Goal: Transaction & Acquisition: Purchase product/service

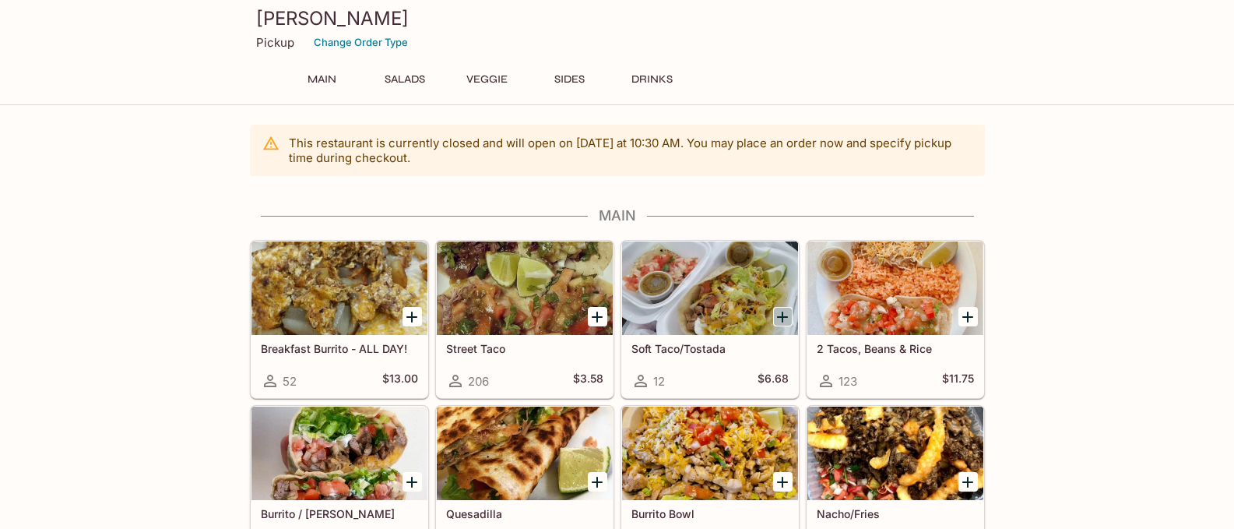
click at [778, 317] on icon "Add Soft Taco/Tostada" at bounding box center [782, 316] width 11 height 11
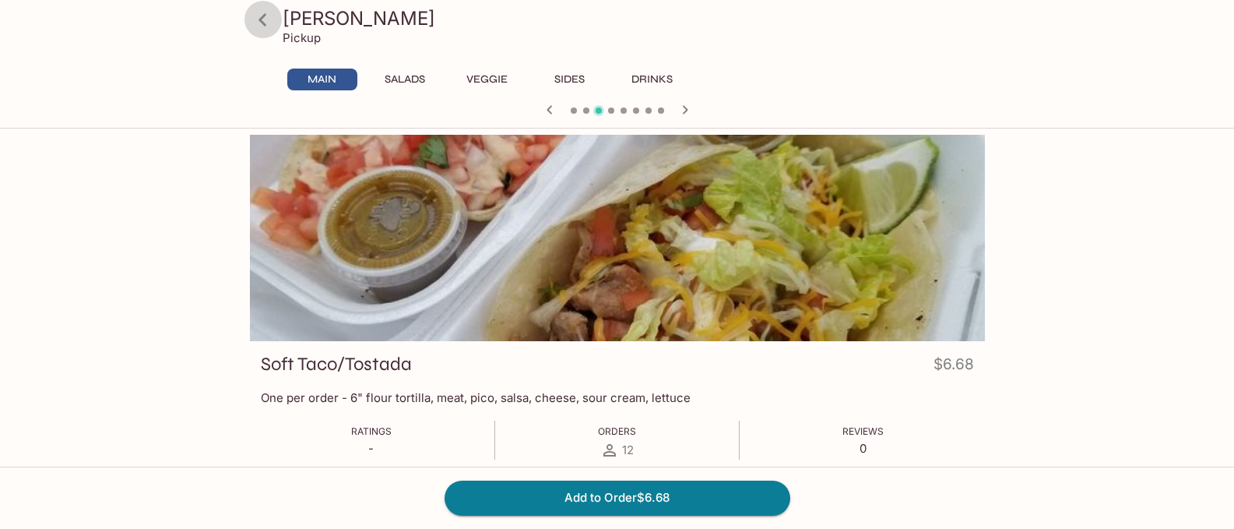
click at [262, 19] on icon at bounding box center [262, 19] width 8 height 12
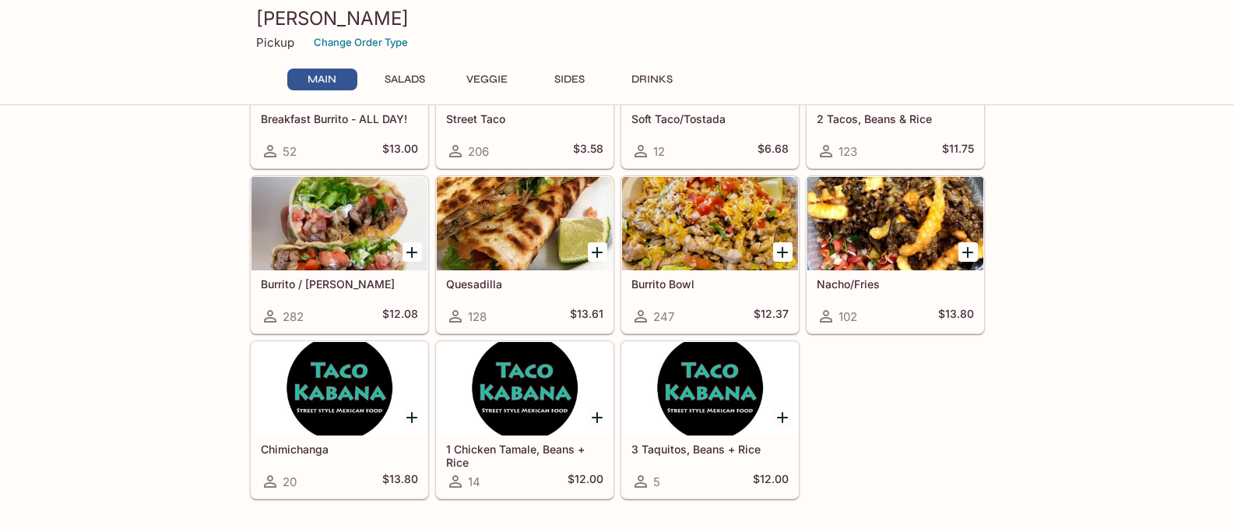
scroll to position [234, 0]
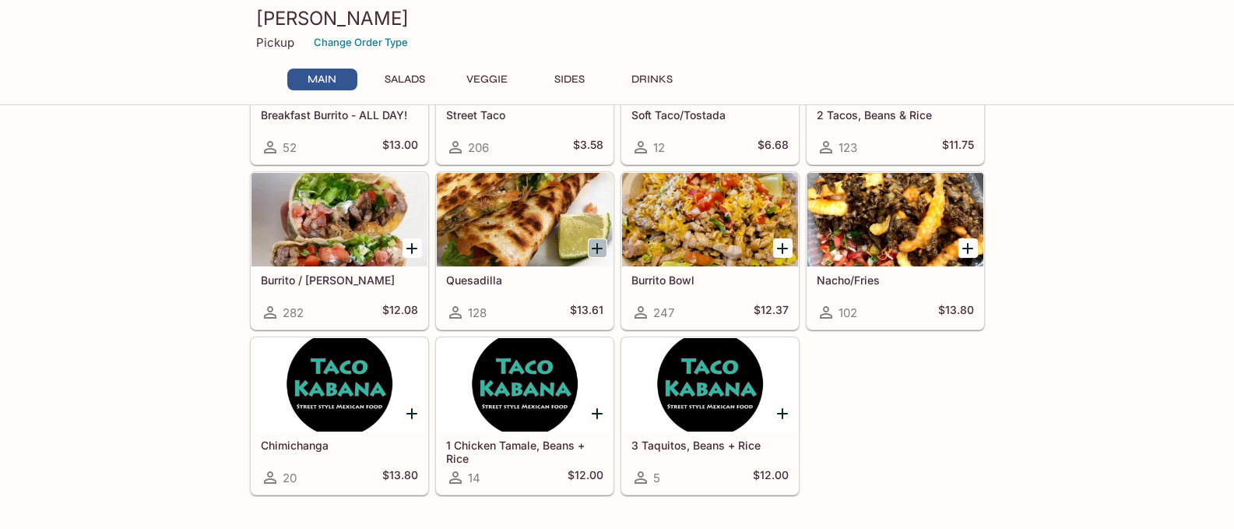
click at [592, 243] on icon "Add Quesadilla" at bounding box center [597, 248] width 19 height 19
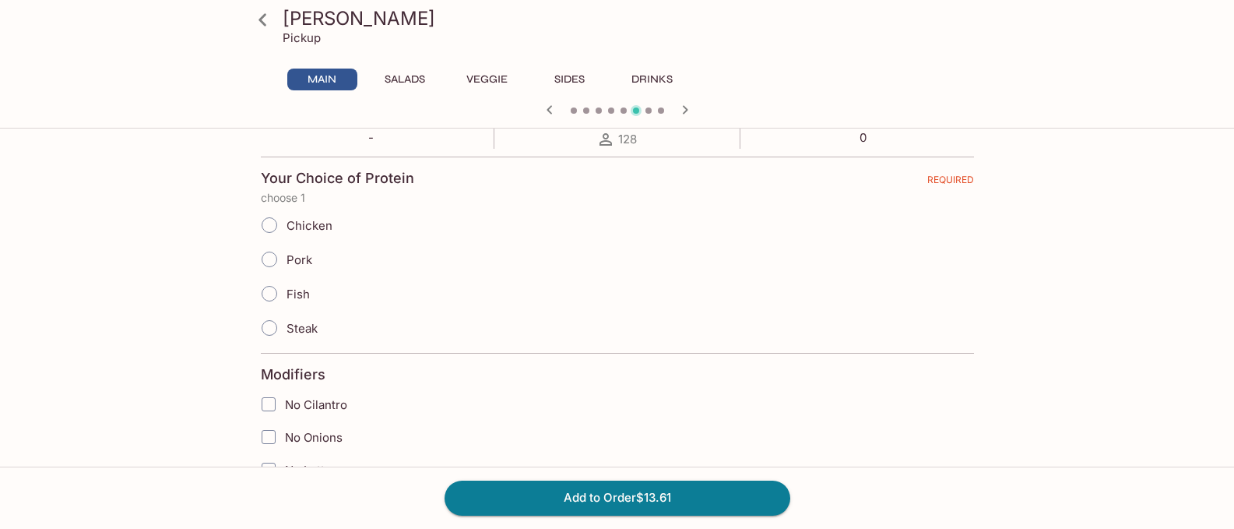
scroll to position [311, 0]
click at [265, 323] on input "Steak" at bounding box center [269, 327] width 33 height 33
radio input "true"
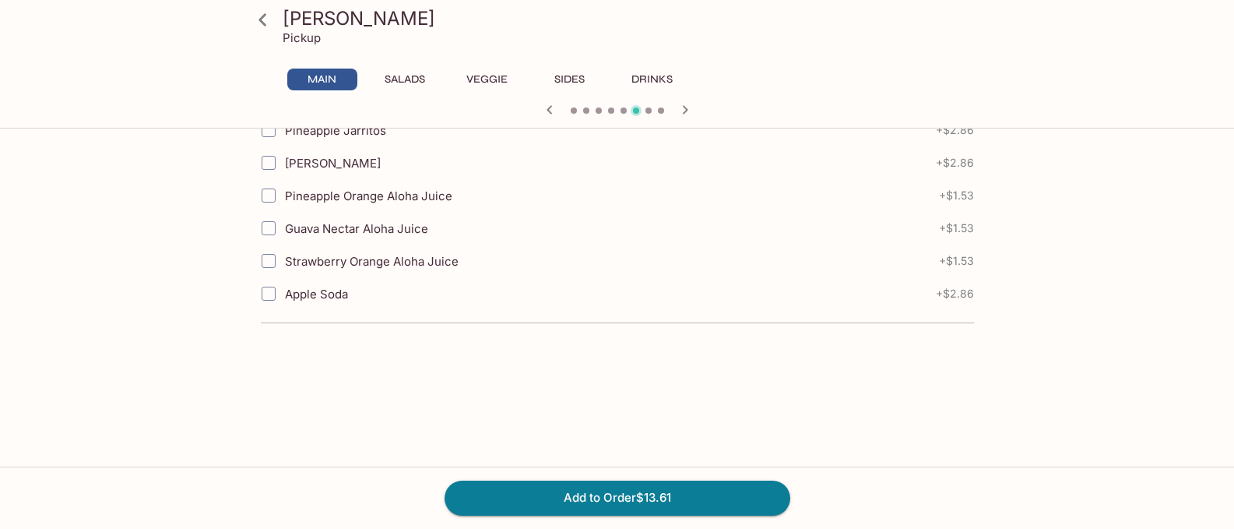
scroll to position [1703, 0]
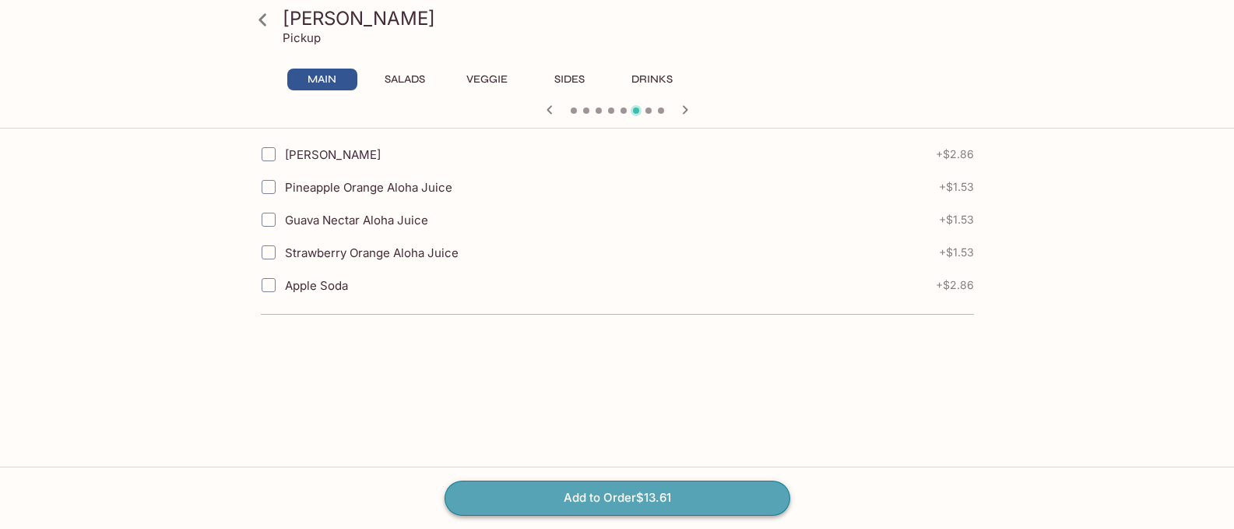
click at [630, 497] on button "Add to Order $13.61" at bounding box center [617, 497] width 346 height 34
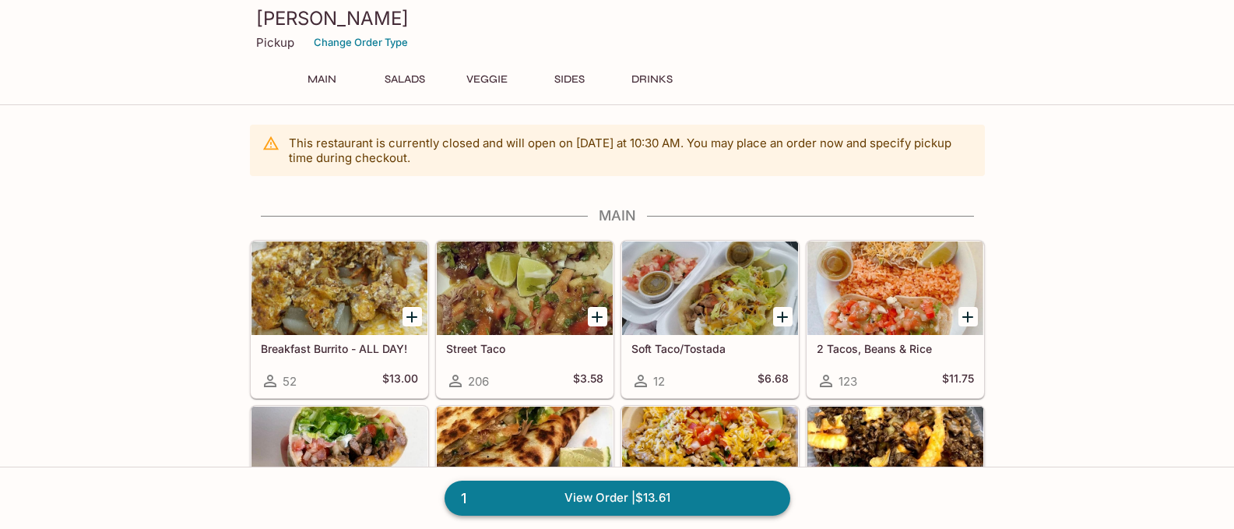
scroll to position [156, 0]
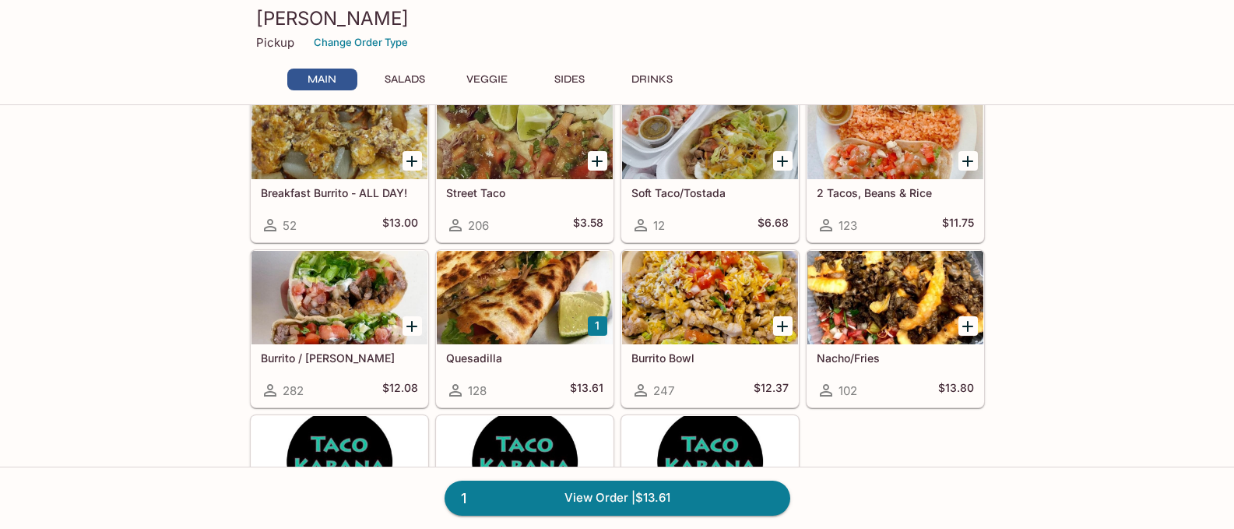
click at [526, 296] on div at bounding box center [525, 297] width 176 height 93
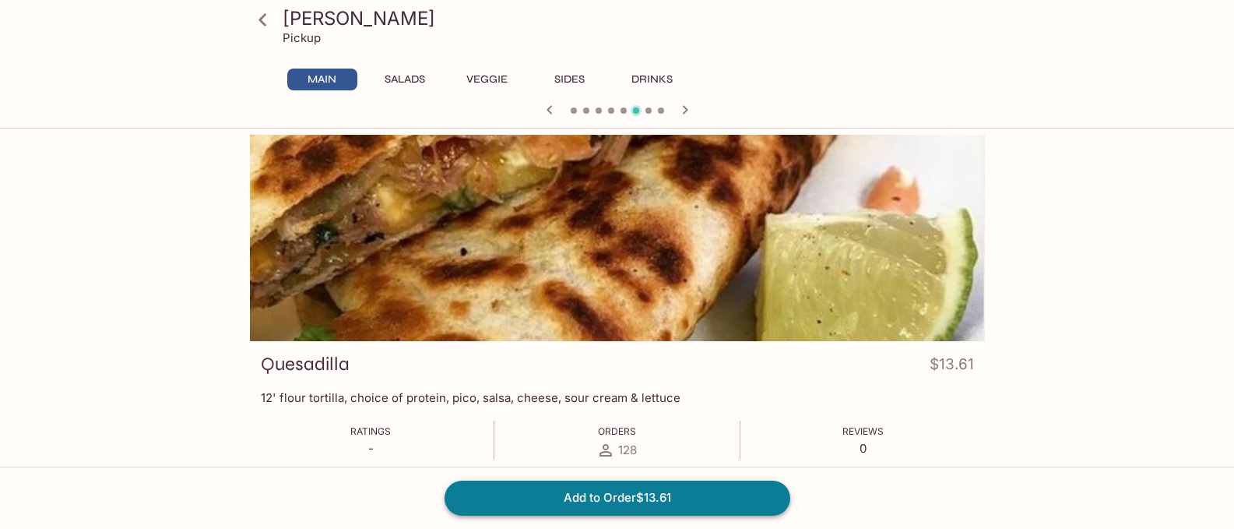
click at [612, 501] on button "Add to Order $13.61" at bounding box center [617, 497] width 346 height 34
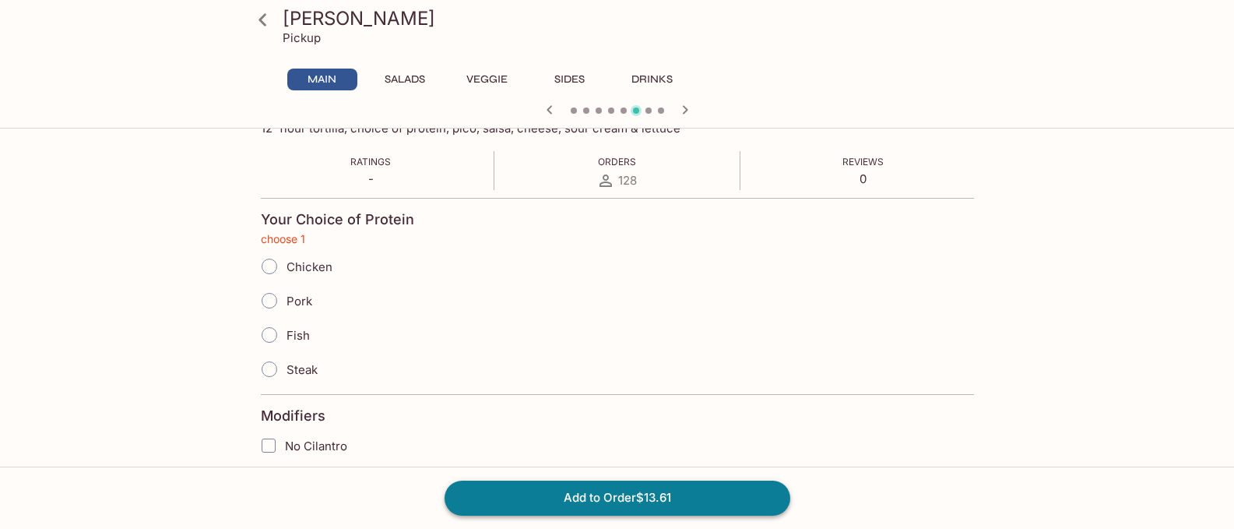
scroll to position [277, 0]
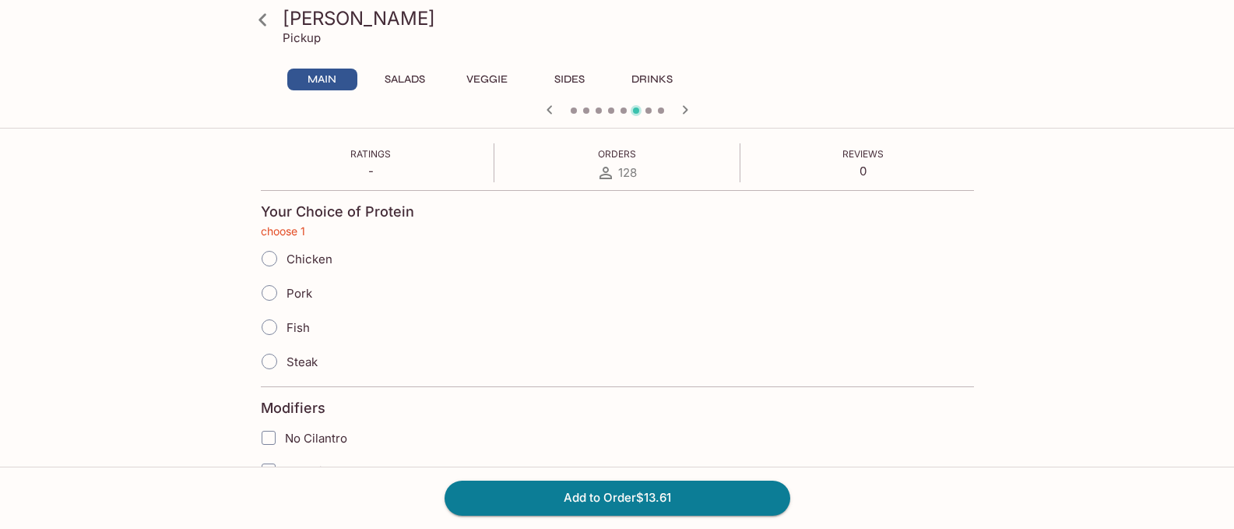
click at [272, 360] on input "Steak" at bounding box center [269, 361] width 33 height 33
radio input "true"
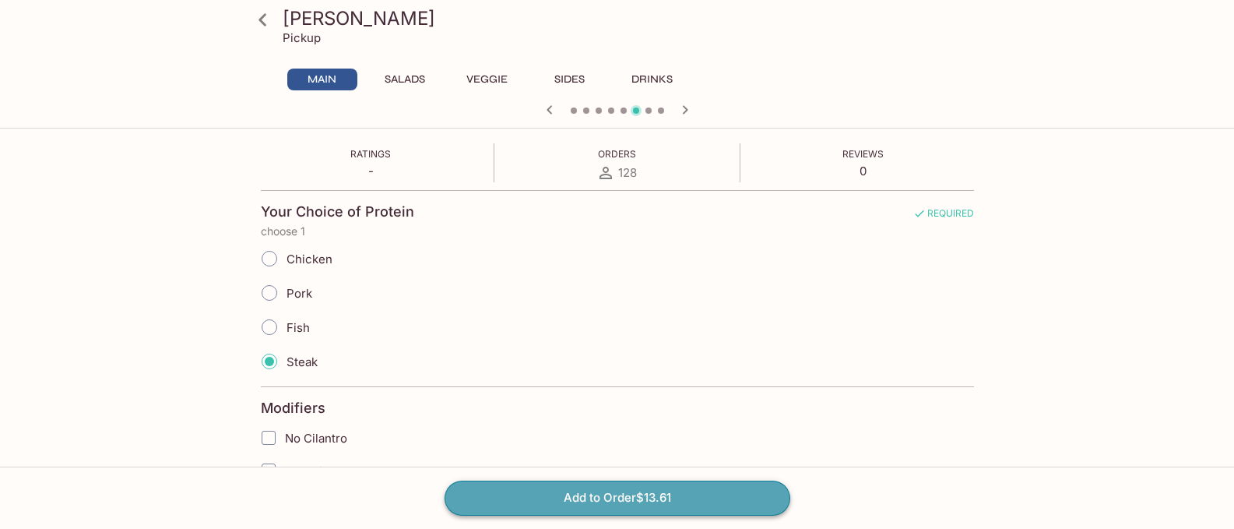
click at [652, 504] on button "Add to Order $13.61" at bounding box center [617, 497] width 346 height 34
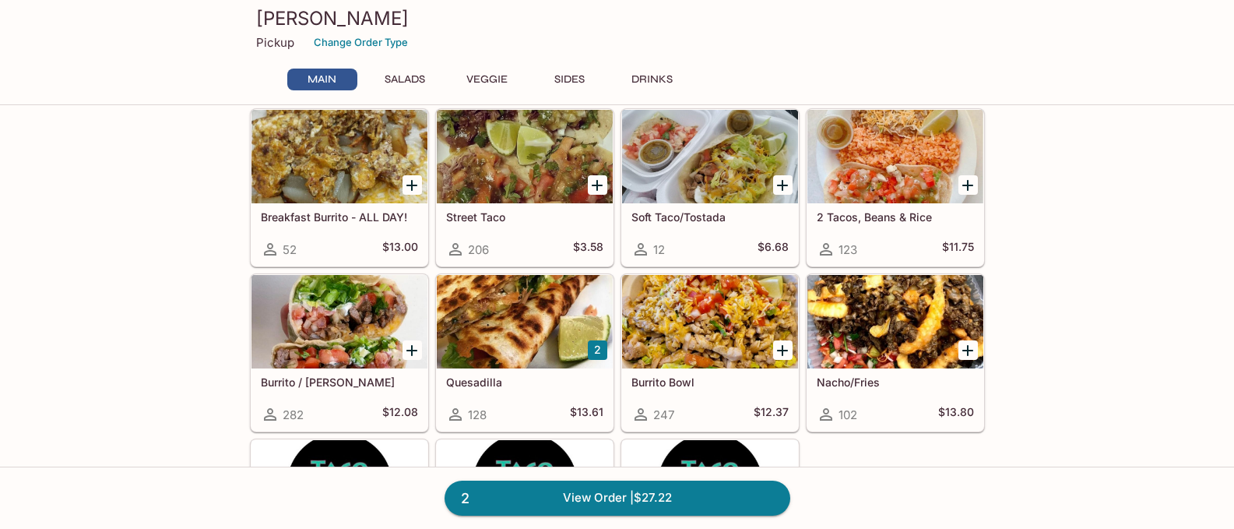
scroll to position [156, 0]
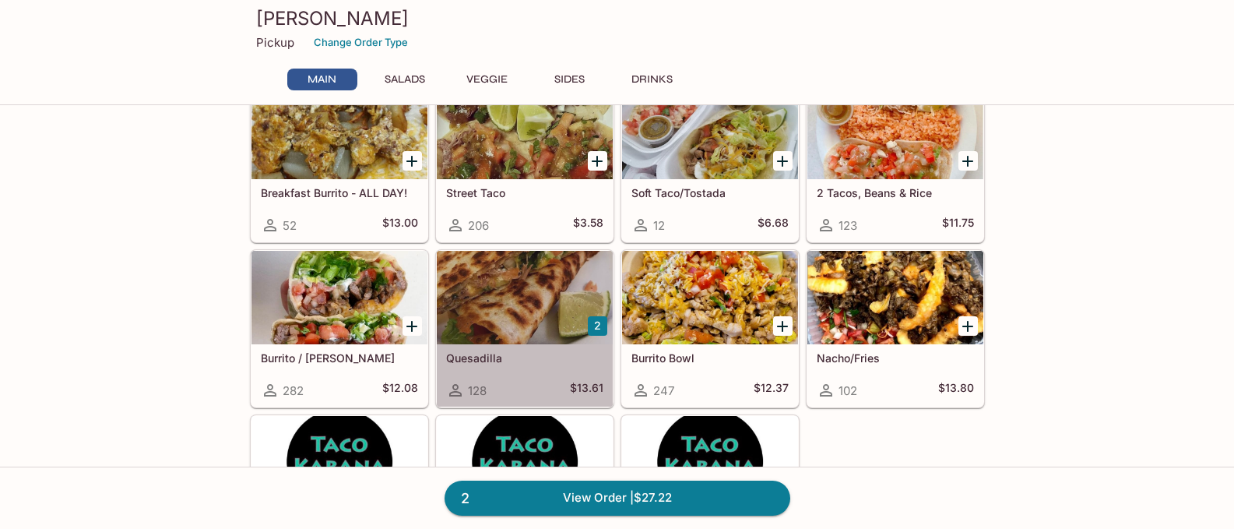
click at [514, 323] on div at bounding box center [525, 297] width 176 height 93
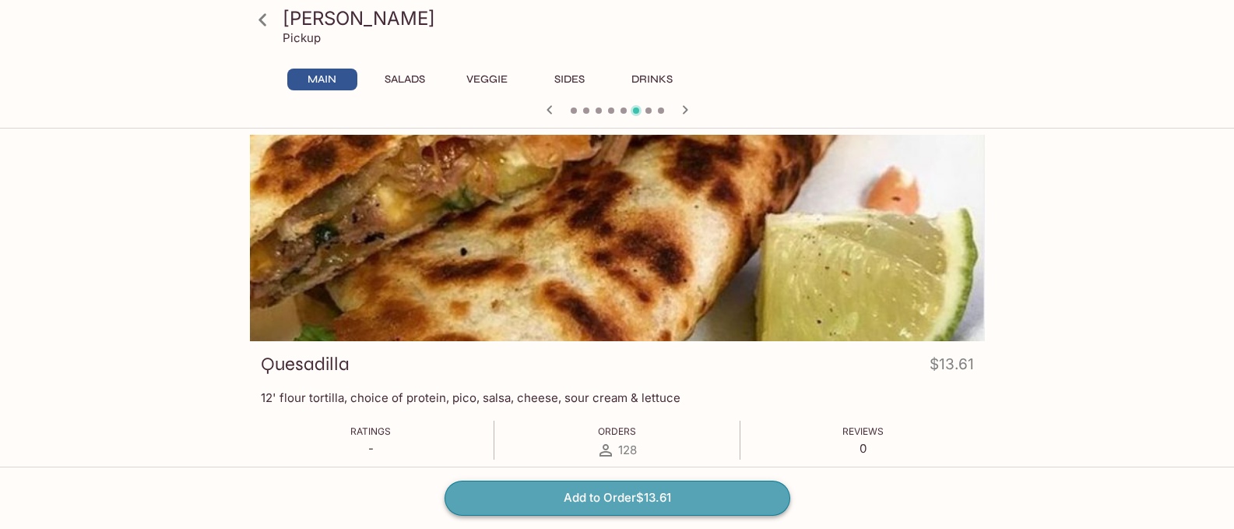
click at [628, 497] on button "Add to Order $13.61" at bounding box center [617, 497] width 346 height 34
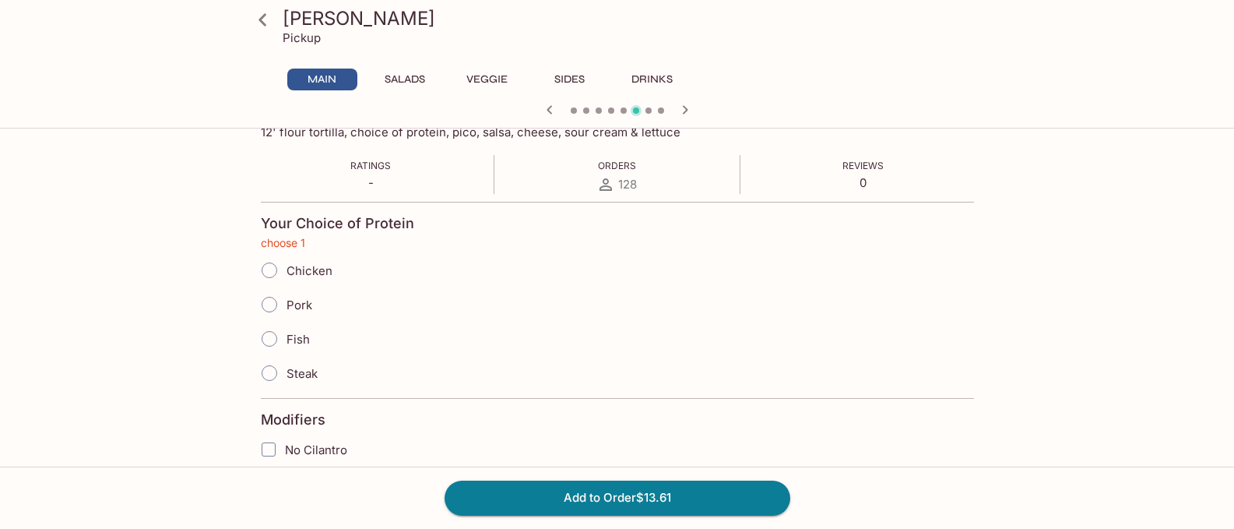
scroll to position [277, 0]
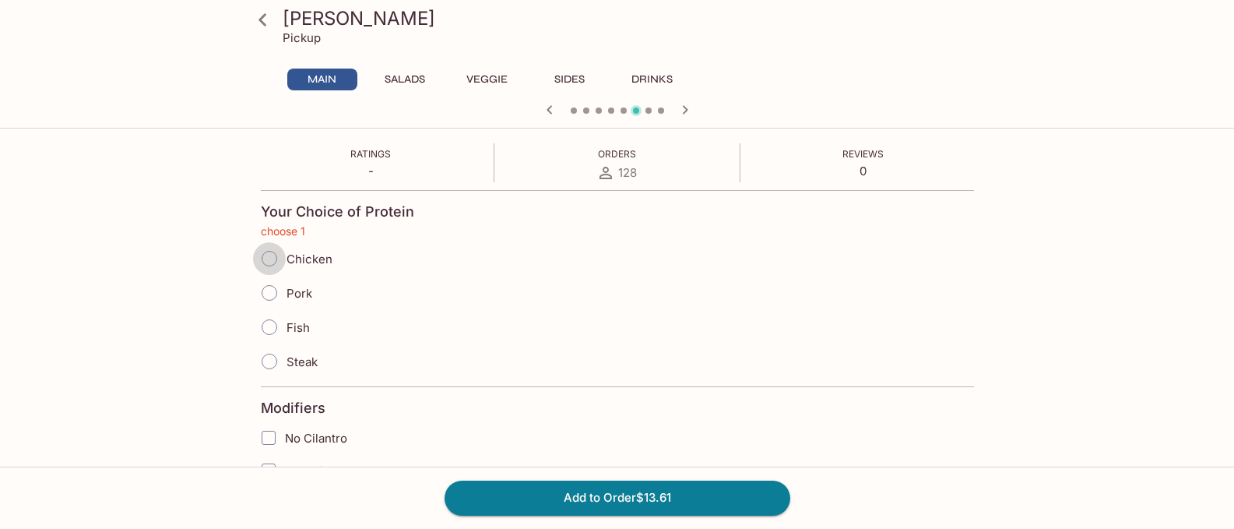
click at [270, 258] on input "Chicken" at bounding box center [269, 258] width 33 height 33
radio input "true"
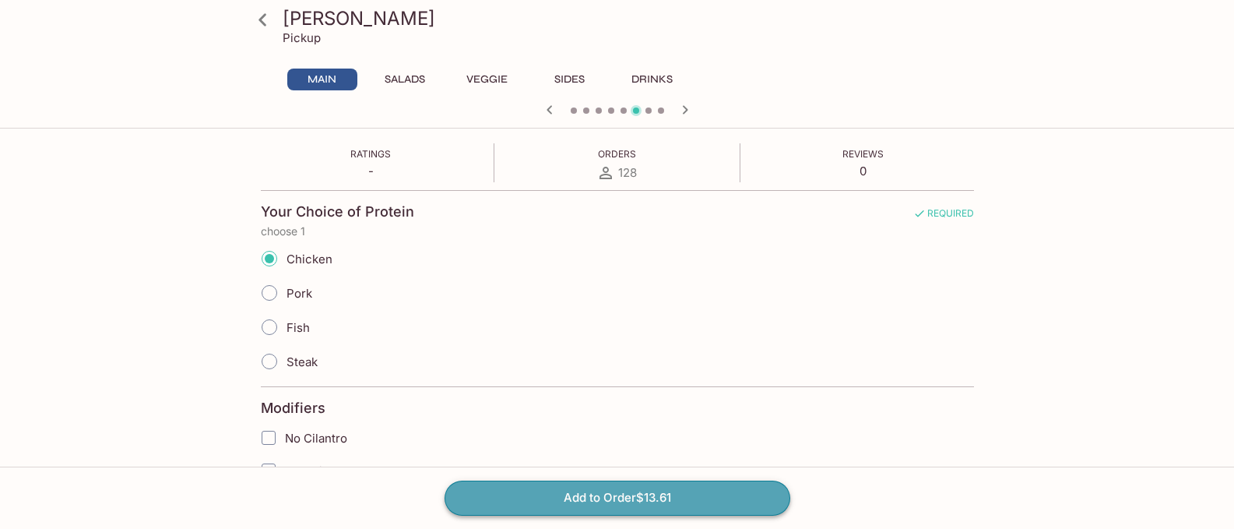
click at [633, 498] on button "Add to Order $13.61" at bounding box center [617, 497] width 346 height 34
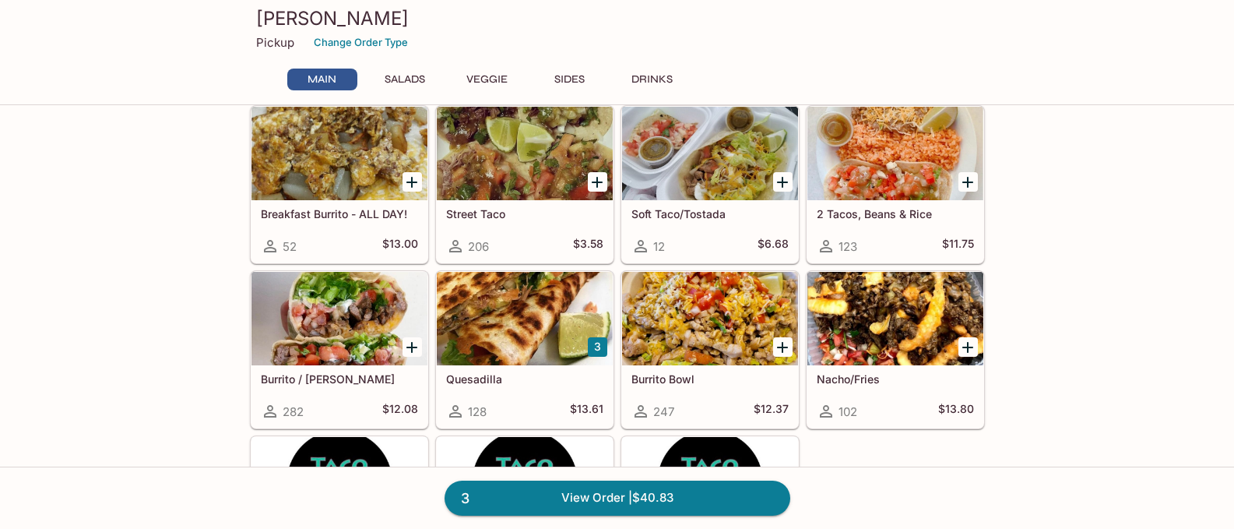
scroll to position [156, 0]
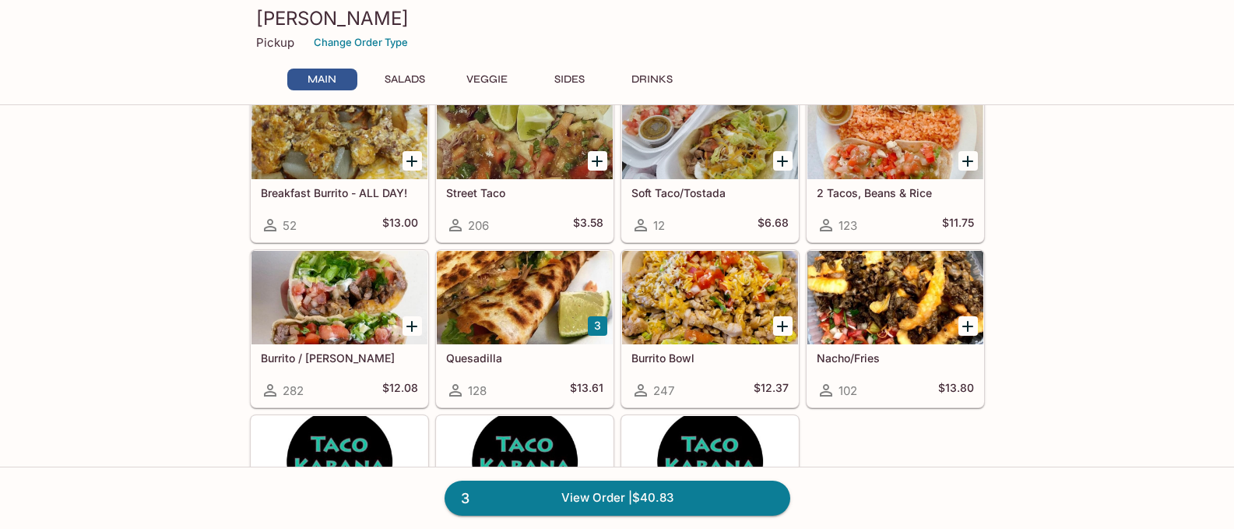
click at [355, 301] on div at bounding box center [339, 297] width 176 height 93
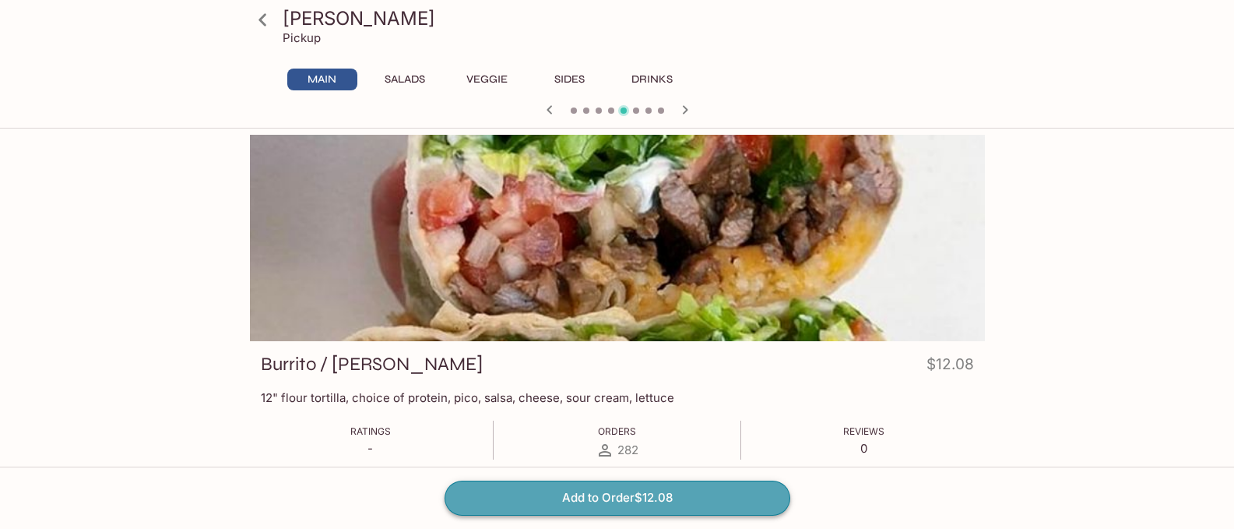
click at [603, 494] on button "Add to Order $12.08" at bounding box center [617, 497] width 346 height 34
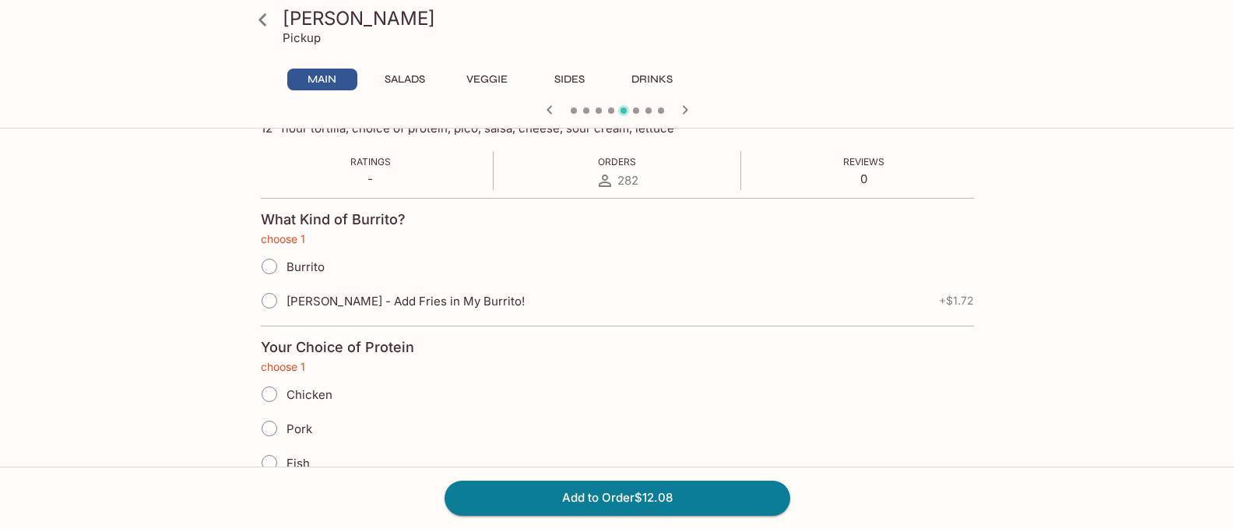
scroll to position [277, 0]
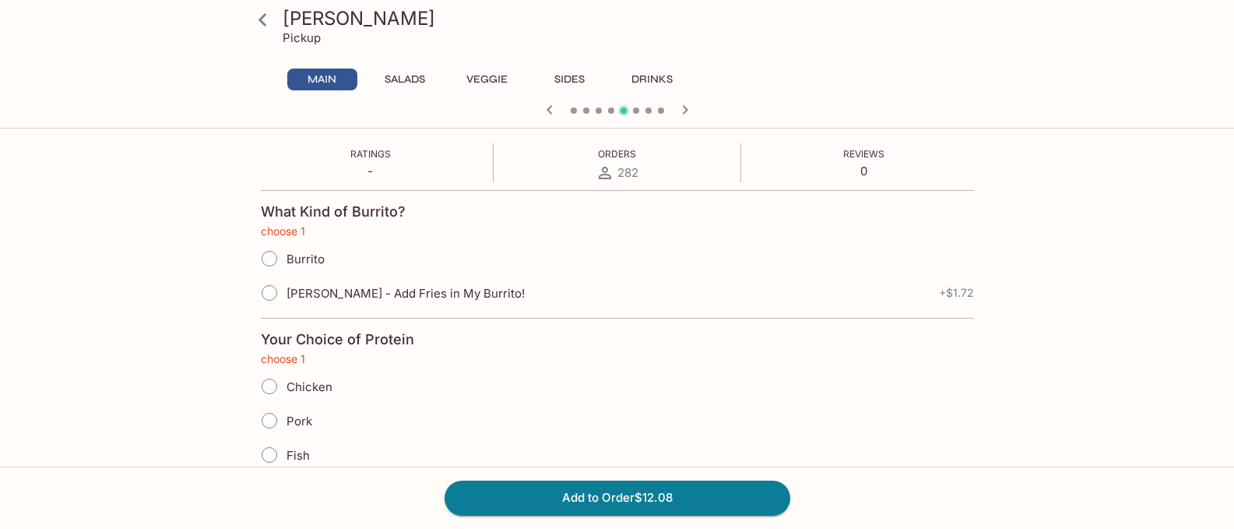
click at [269, 382] on input "Chicken" at bounding box center [269, 386] width 33 height 33
radio input "true"
click at [617, 494] on button "Add to Order $12.08" at bounding box center [617, 497] width 346 height 34
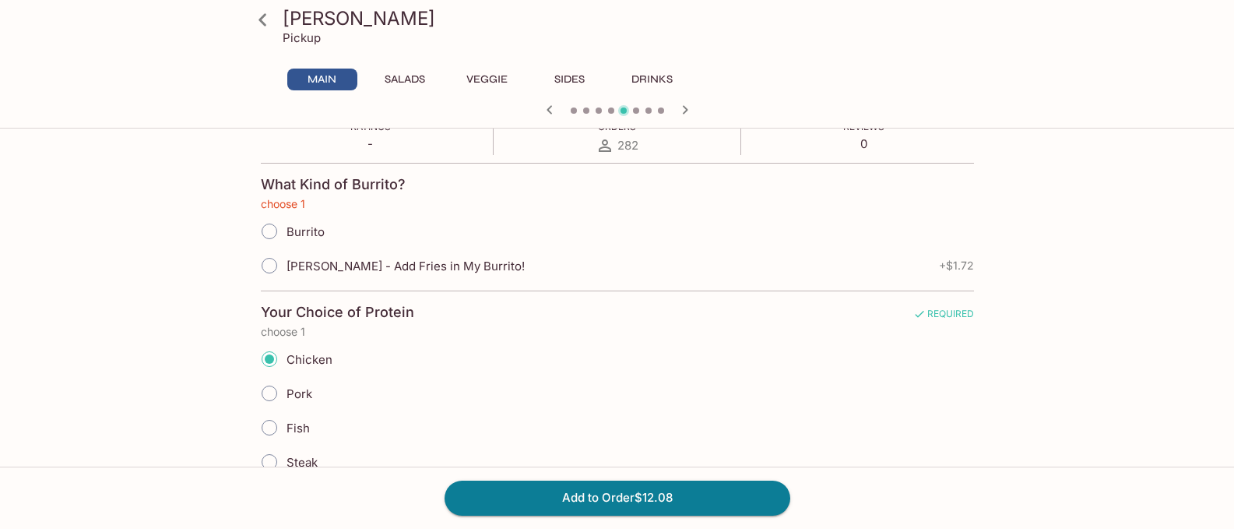
scroll to position [389, 0]
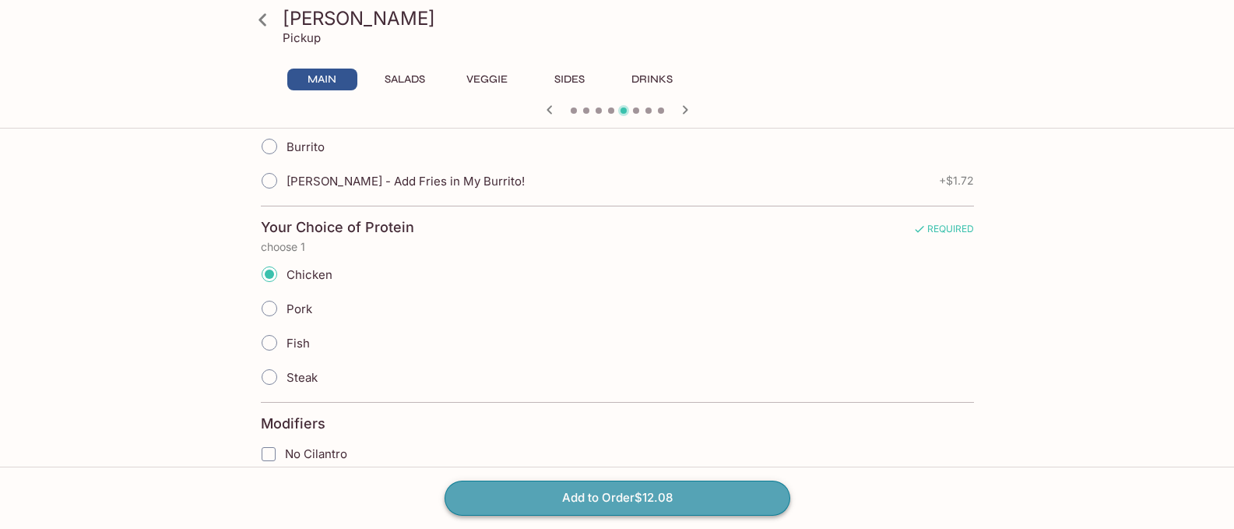
click at [606, 495] on button "Add to Order $12.08" at bounding box center [617, 497] width 346 height 34
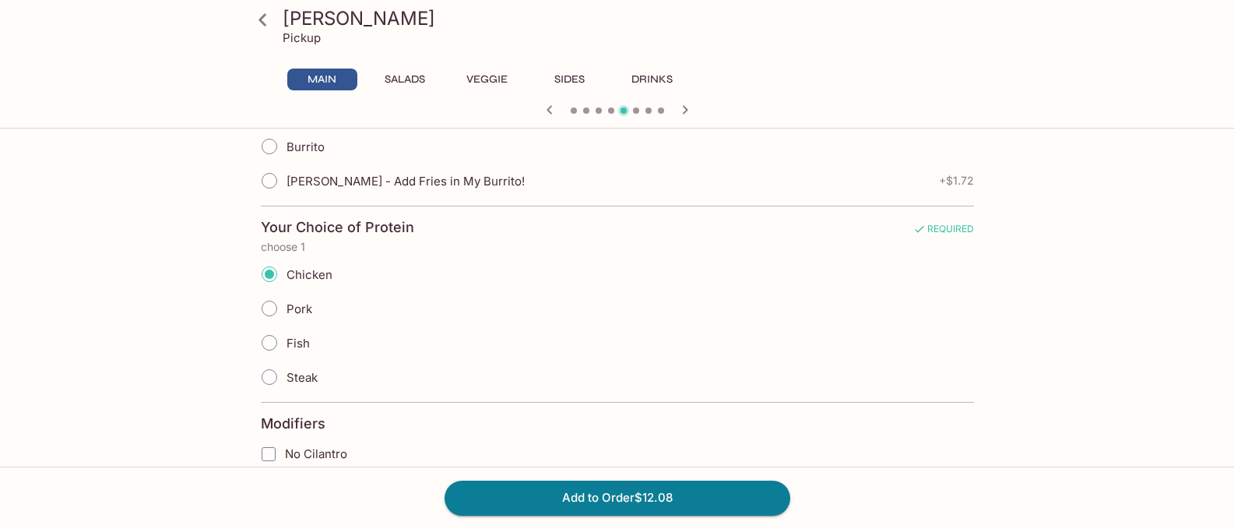
click at [258, 12] on icon at bounding box center [262, 19] width 27 height 27
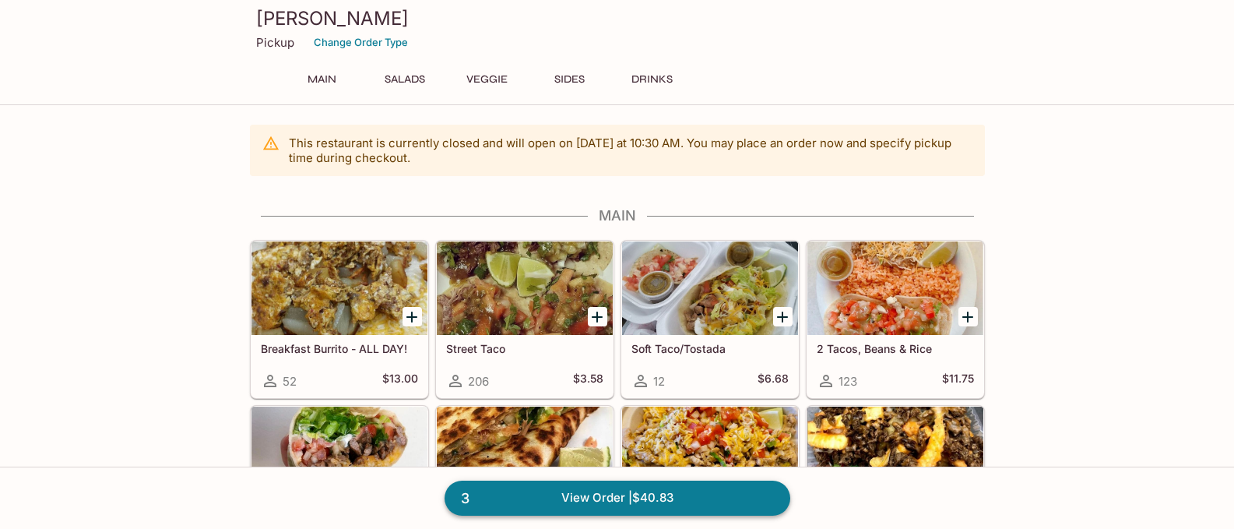
click at [595, 493] on link "3 View Order | $40.83" at bounding box center [617, 497] width 346 height 34
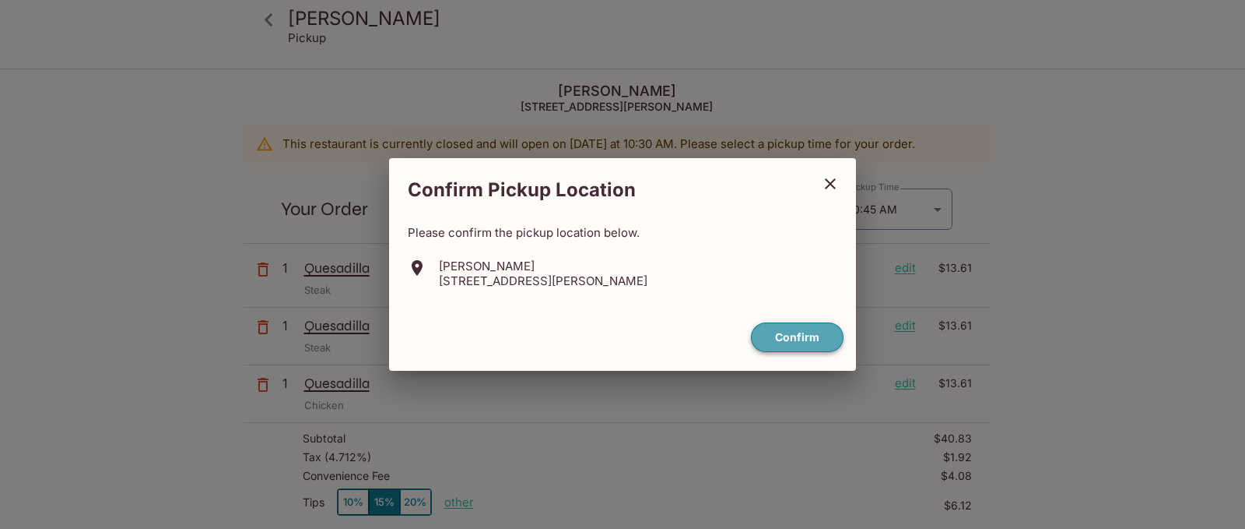
click at [791, 338] on button "Confirm" at bounding box center [797, 337] width 93 height 30
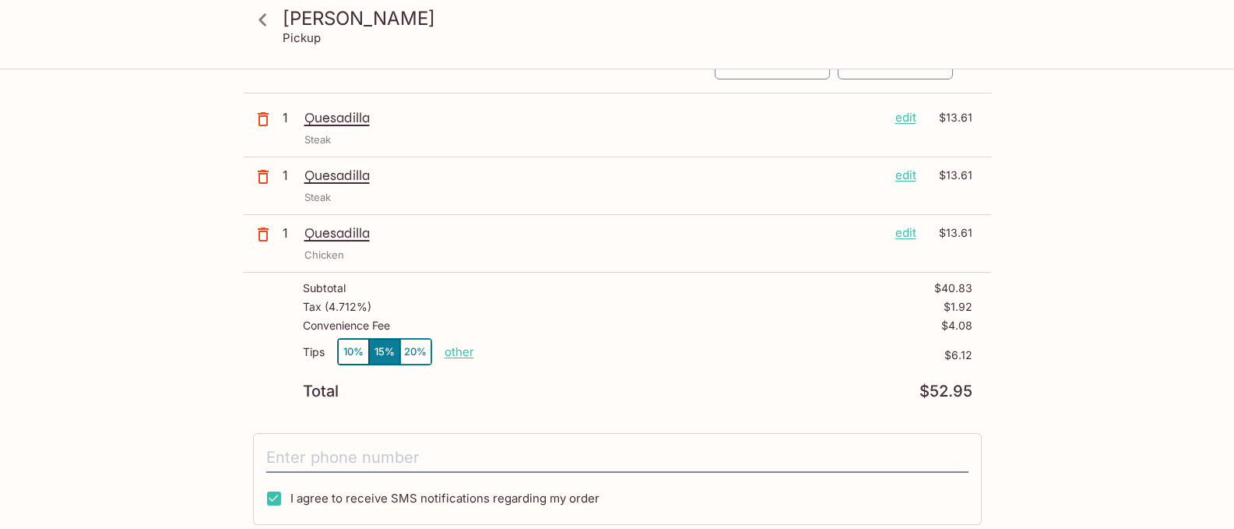
scroll to position [156, 0]
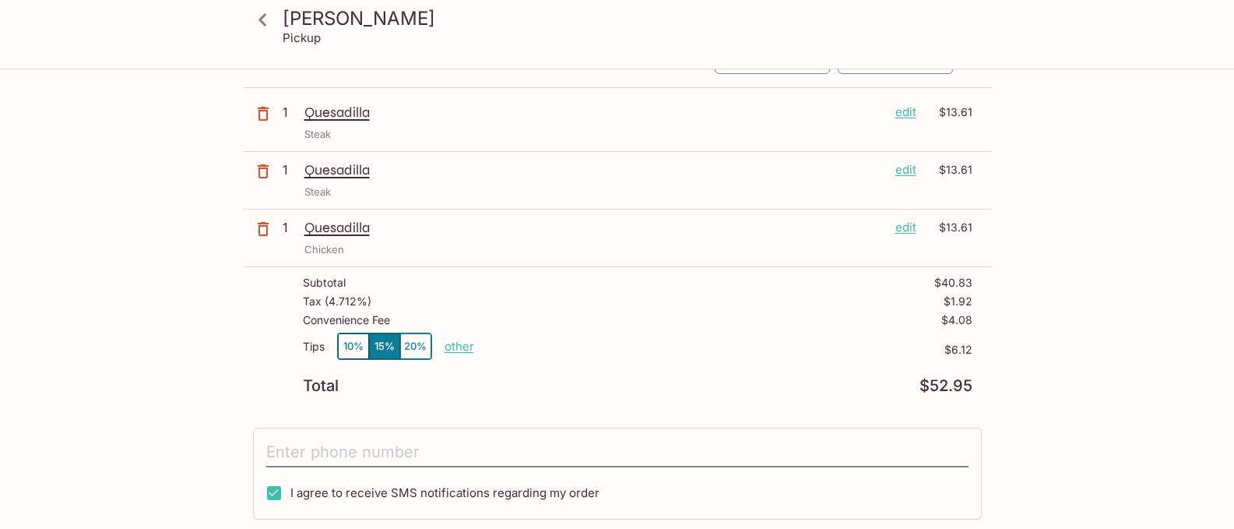
click at [345, 343] on button "10%" at bounding box center [353, 346] width 31 height 26
click at [269, 17] on icon at bounding box center [262, 19] width 27 height 27
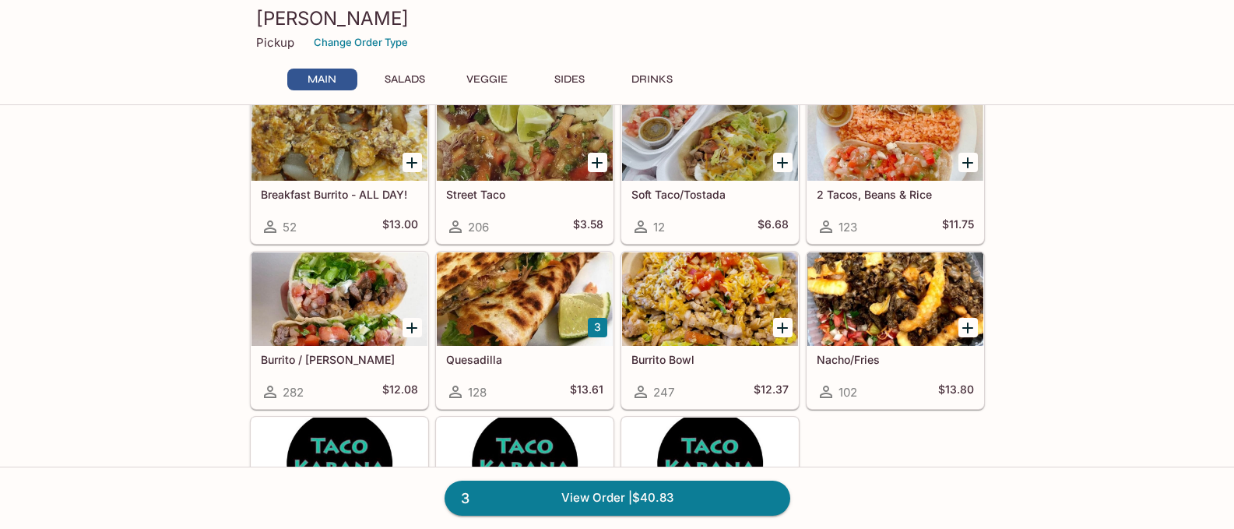
scroll to position [156, 0]
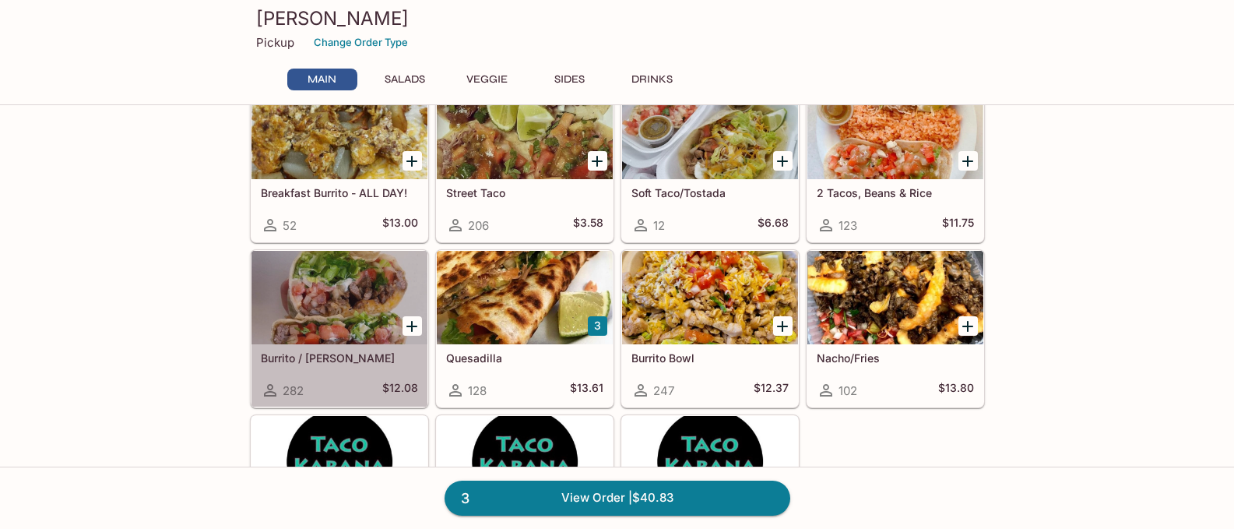
click at [340, 307] on div at bounding box center [339, 297] width 176 height 93
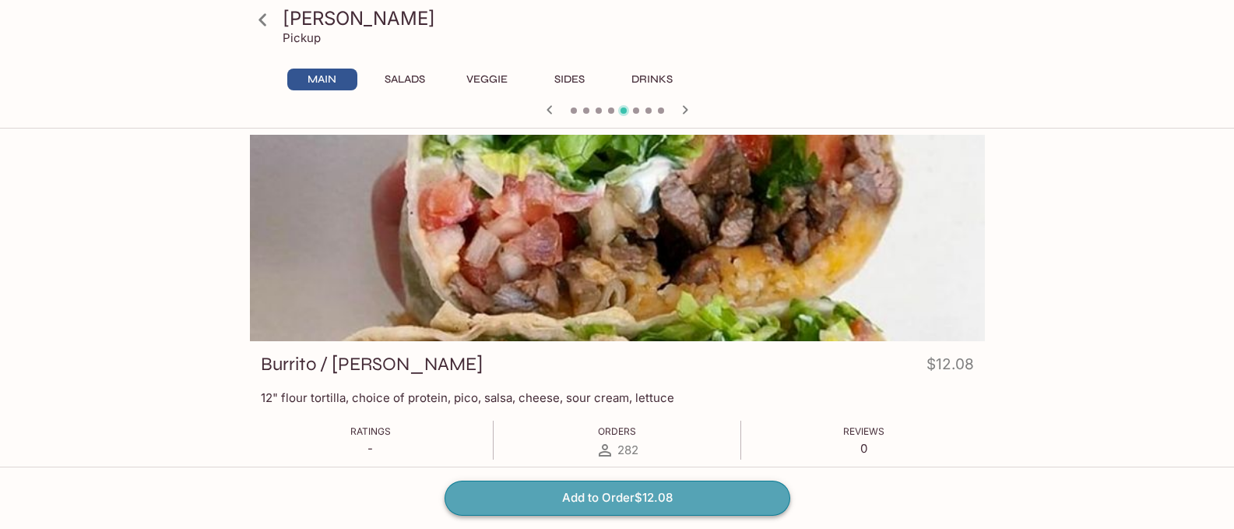
click at [607, 498] on button "Add to Order $12.08" at bounding box center [617, 497] width 346 height 34
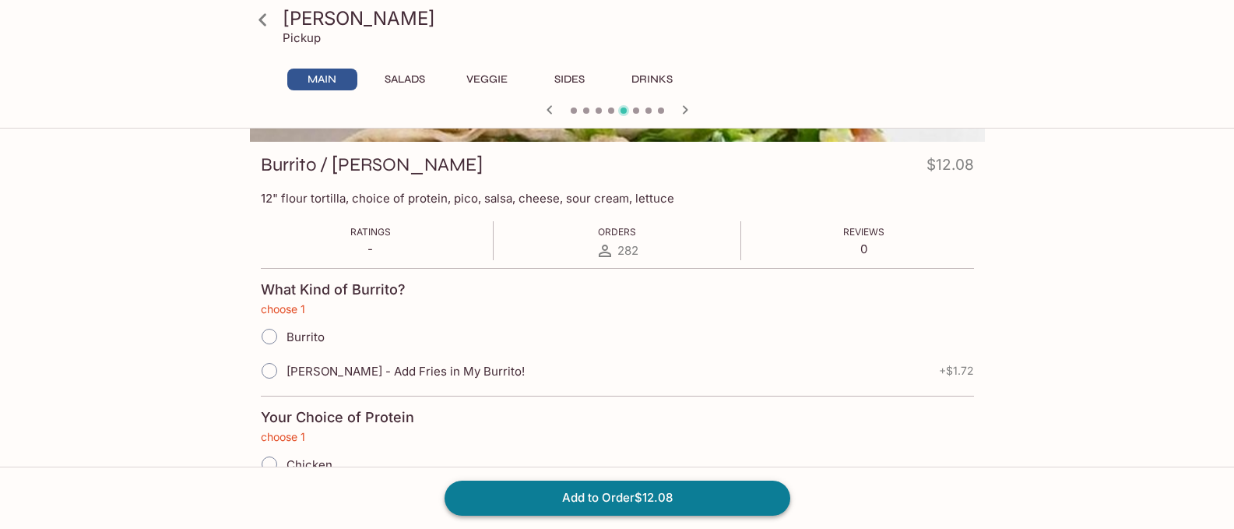
scroll to position [277, 0]
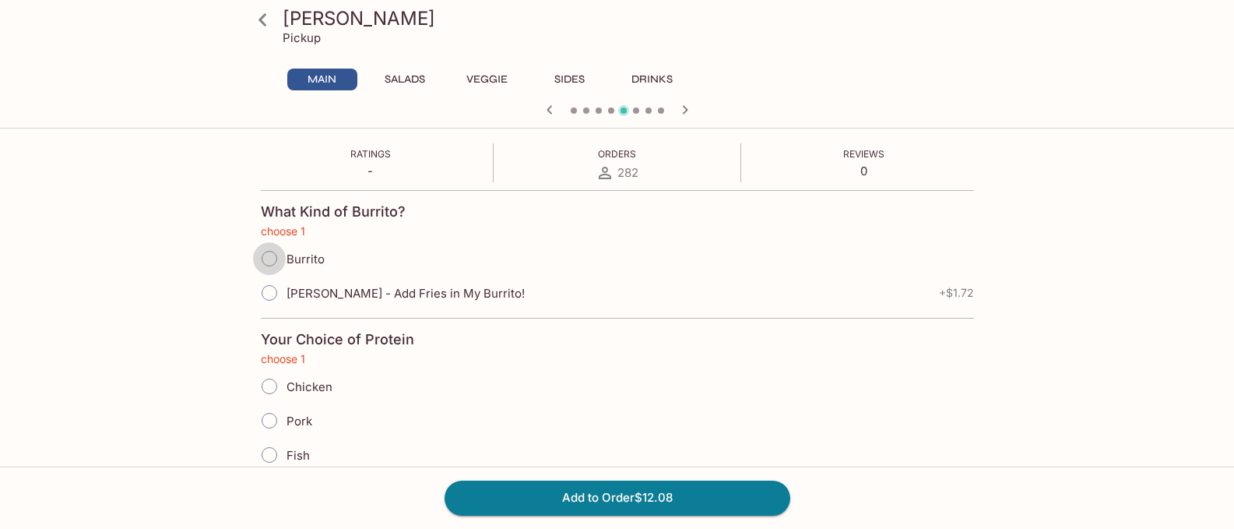
click at [264, 256] on input "Burrito" at bounding box center [269, 258] width 33 height 33
radio input "true"
click at [274, 387] on input "Chicken" at bounding box center [269, 386] width 33 height 33
radio input "true"
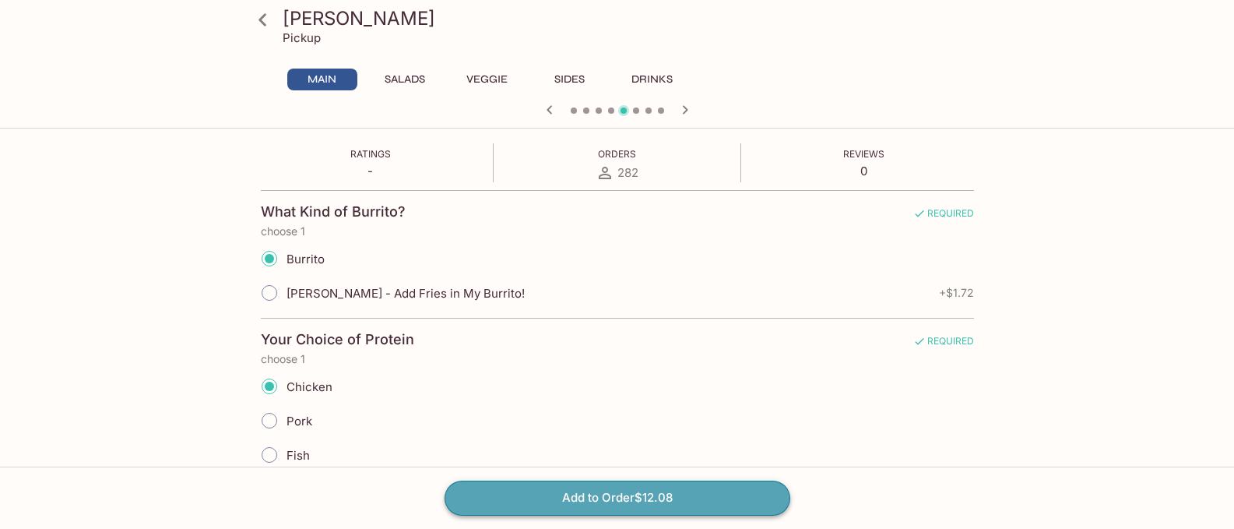
click at [641, 501] on button "Add to Order $12.08" at bounding box center [617, 497] width 346 height 34
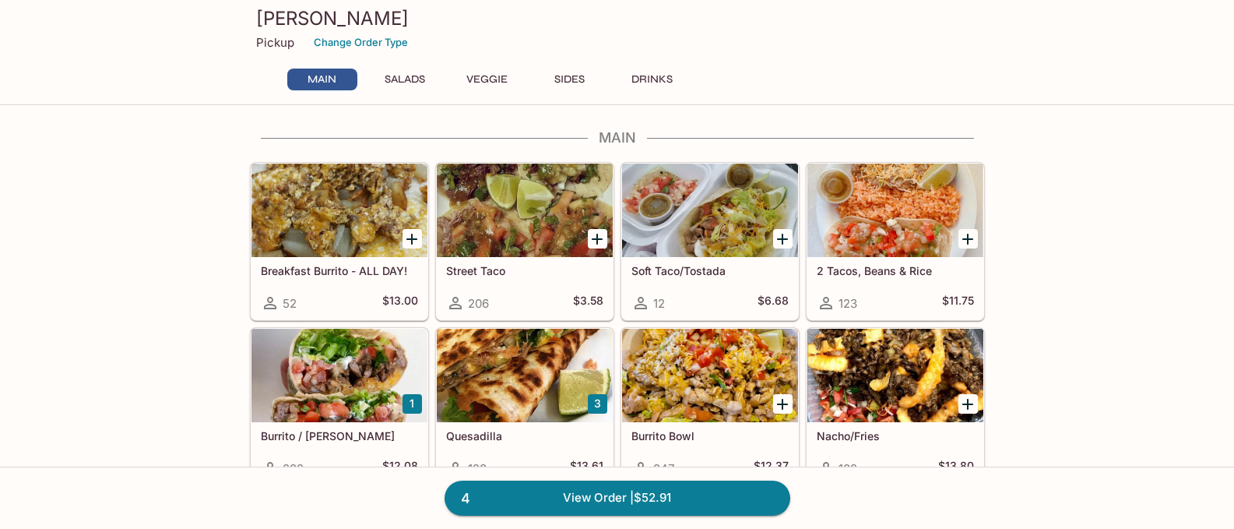
scroll to position [156, 0]
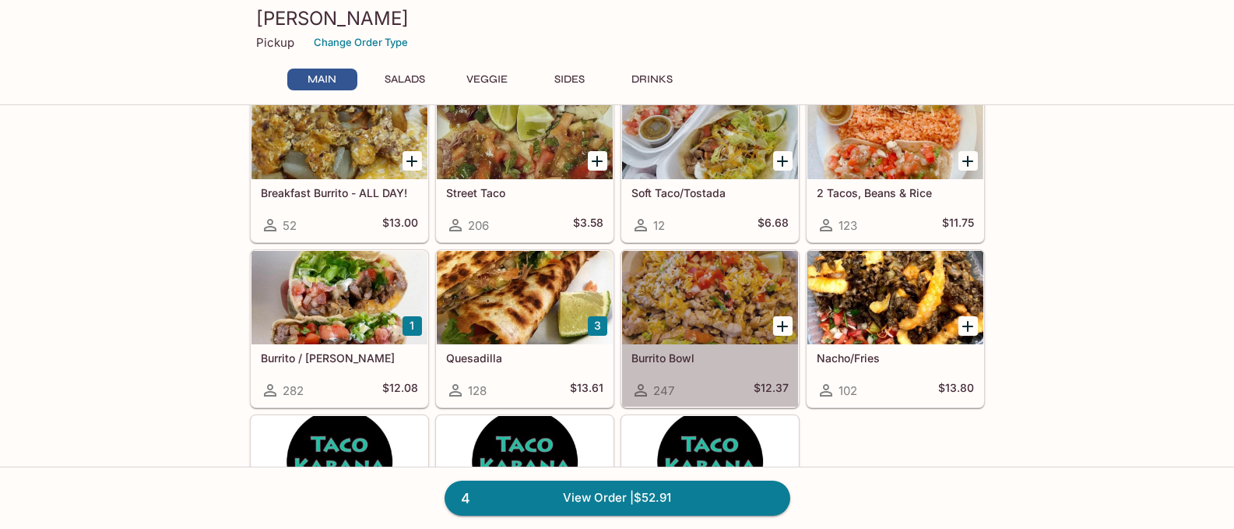
click at [730, 318] on div at bounding box center [710, 297] width 176 height 93
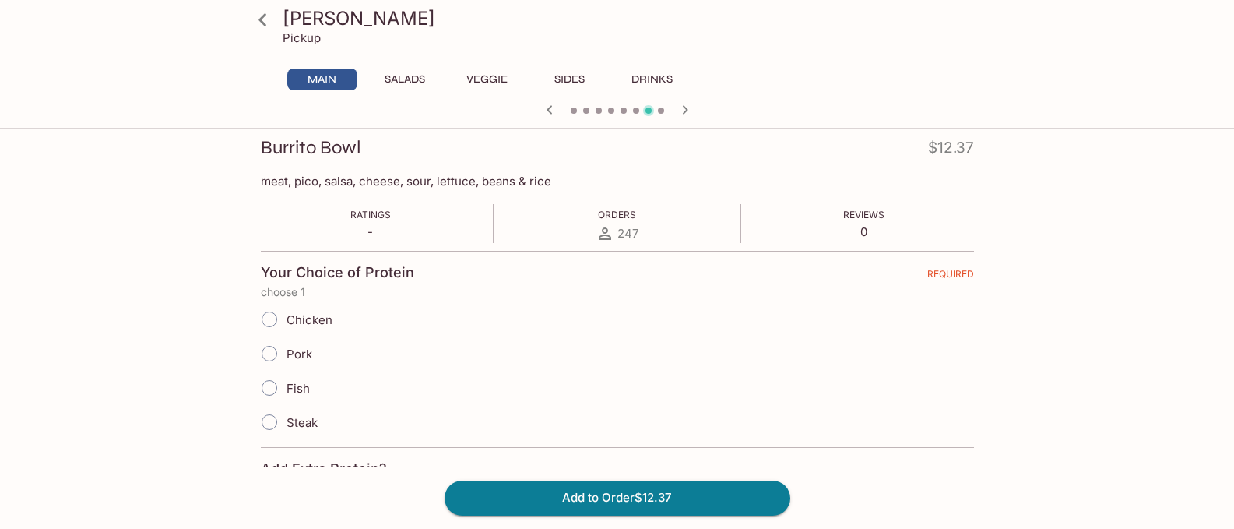
scroll to position [234, 0]
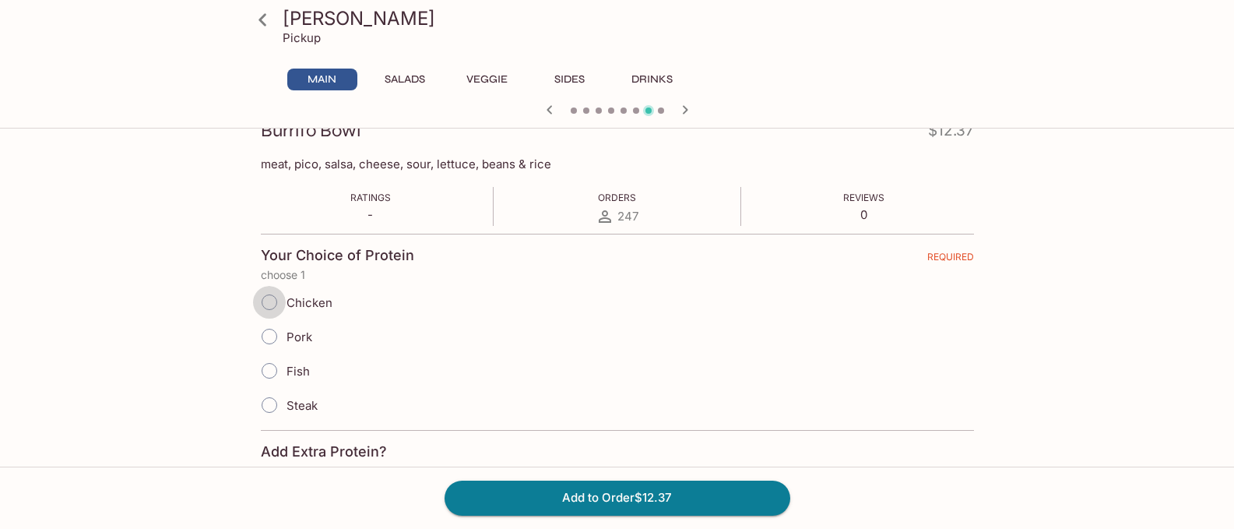
click at [272, 300] on input "Chicken" at bounding box center [269, 302] width 33 height 33
radio input "true"
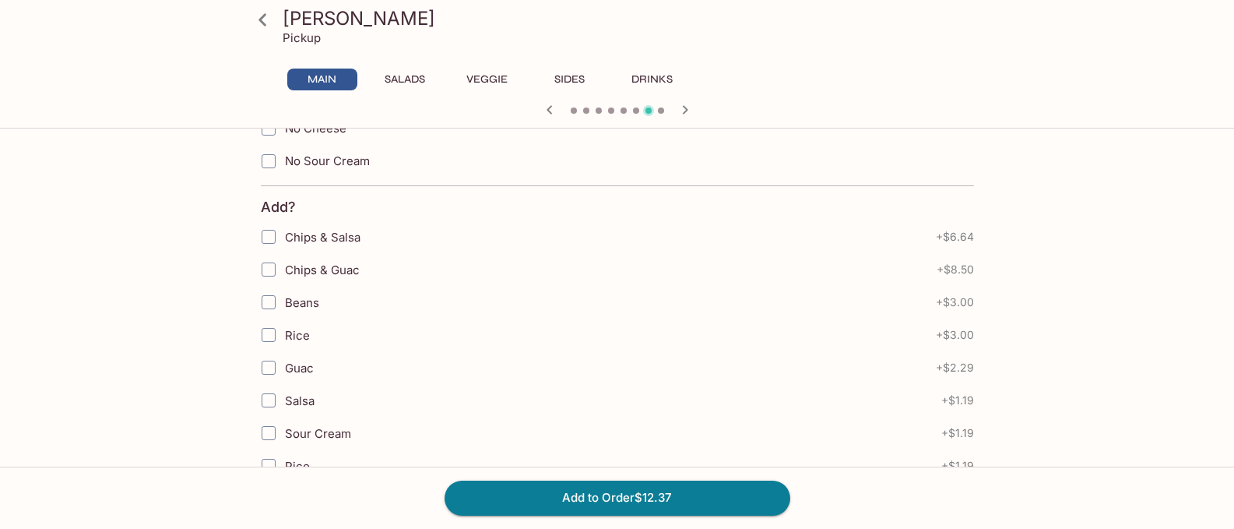
scroll to position [1090, 0]
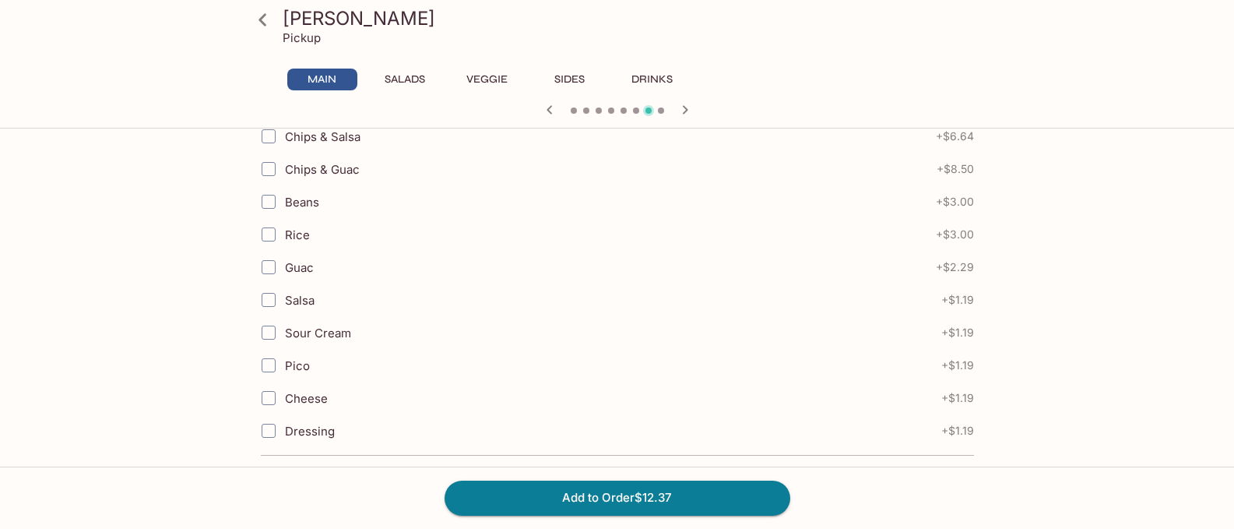
click at [264, 270] on input "Guac" at bounding box center [268, 266] width 31 height 31
checkbox input "true"
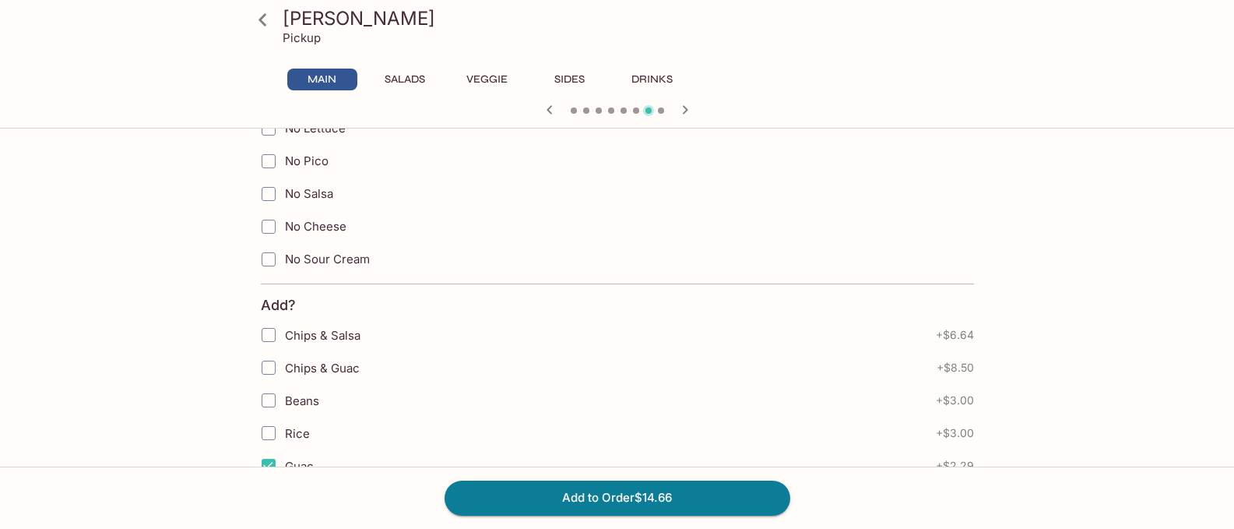
scroll to position [847, 0]
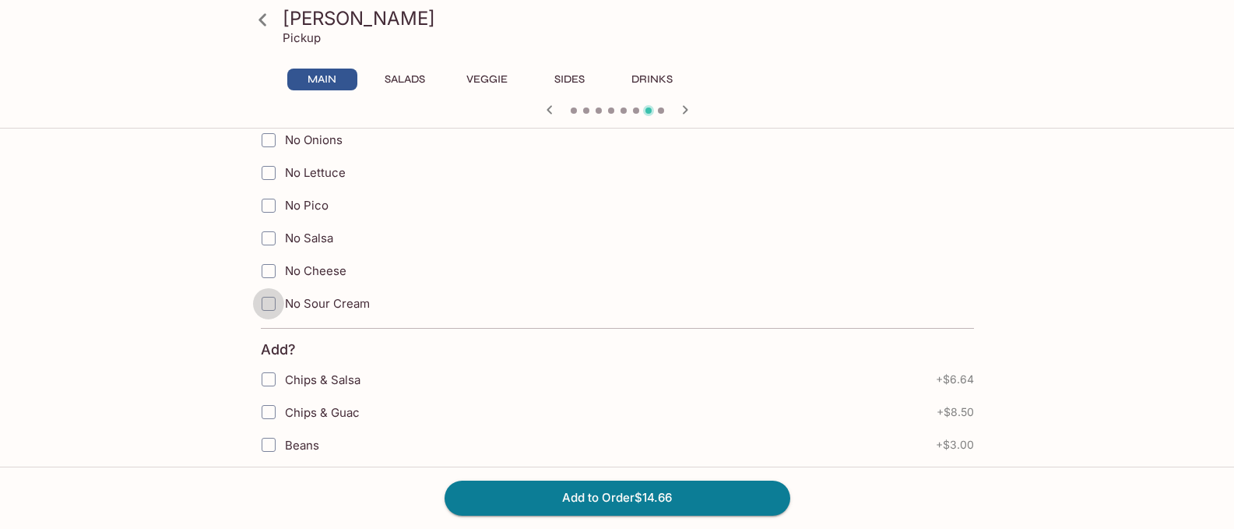
click at [270, 299] on input "No Sour Cream" at bounding box center [268, 303] width 31 height 31
checkbox input "true"
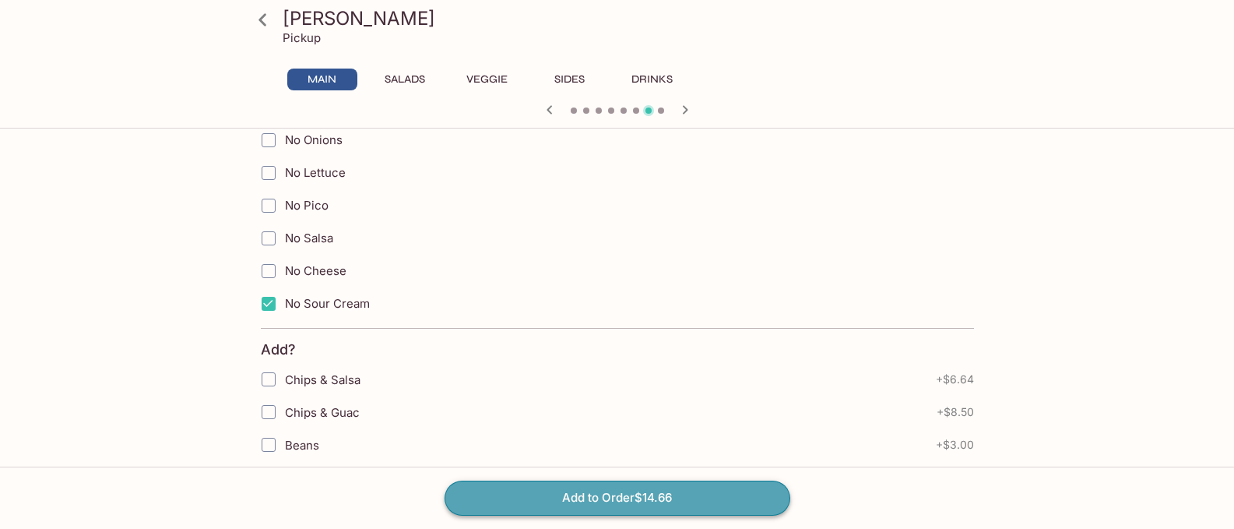
click at [570, 492] on button "Add to Order $14.66" at bounding box center [617, 497] width 346 height 34
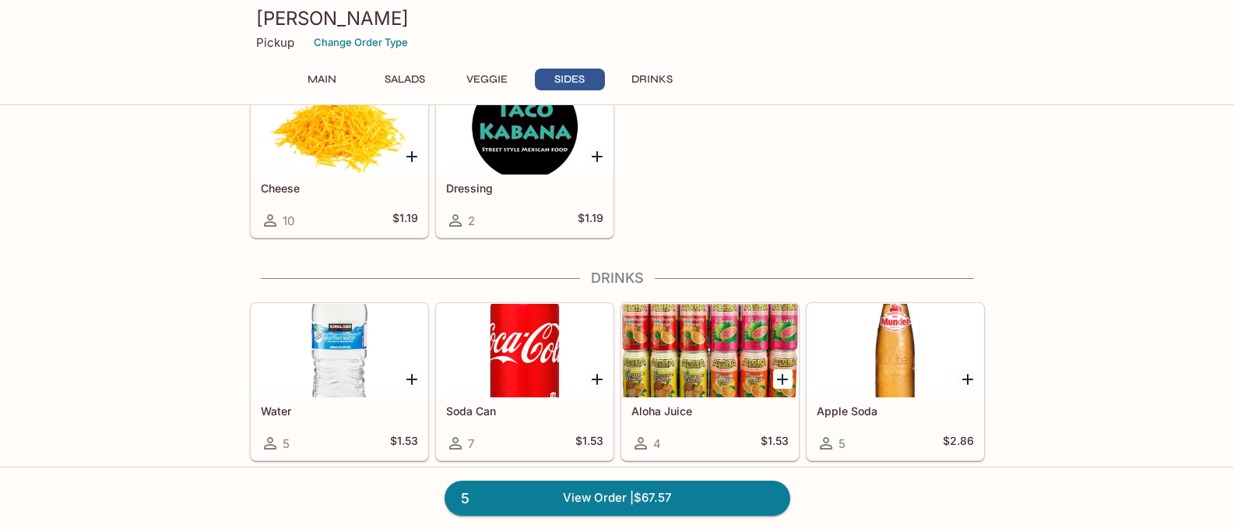
scroll to position [1663, 0]
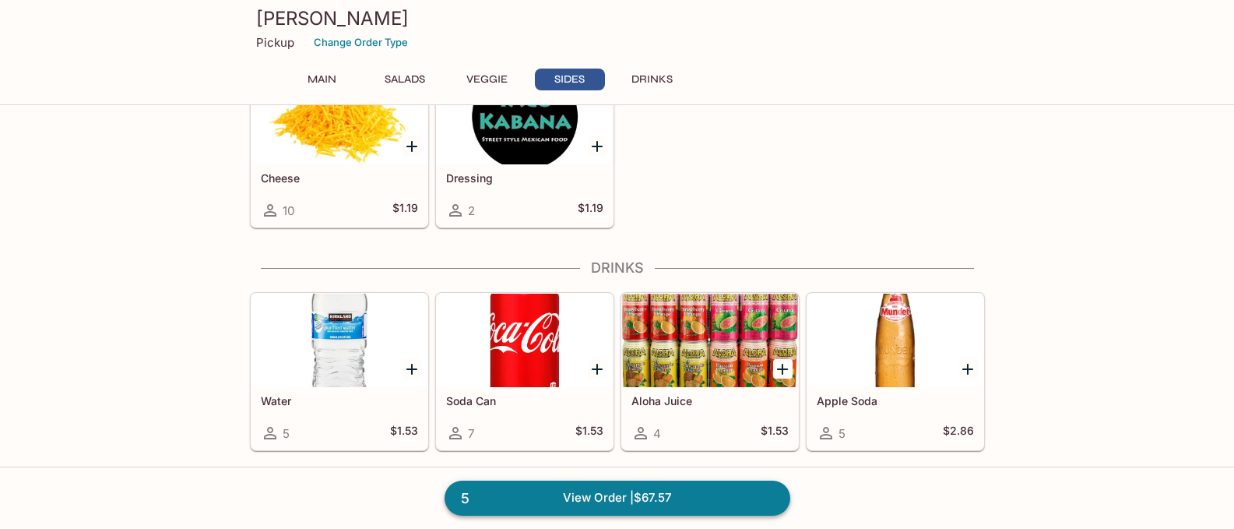
click at [592, 497] on link "5 View Order | $67.57" at bounding box center [617, 497] width 346 height 34
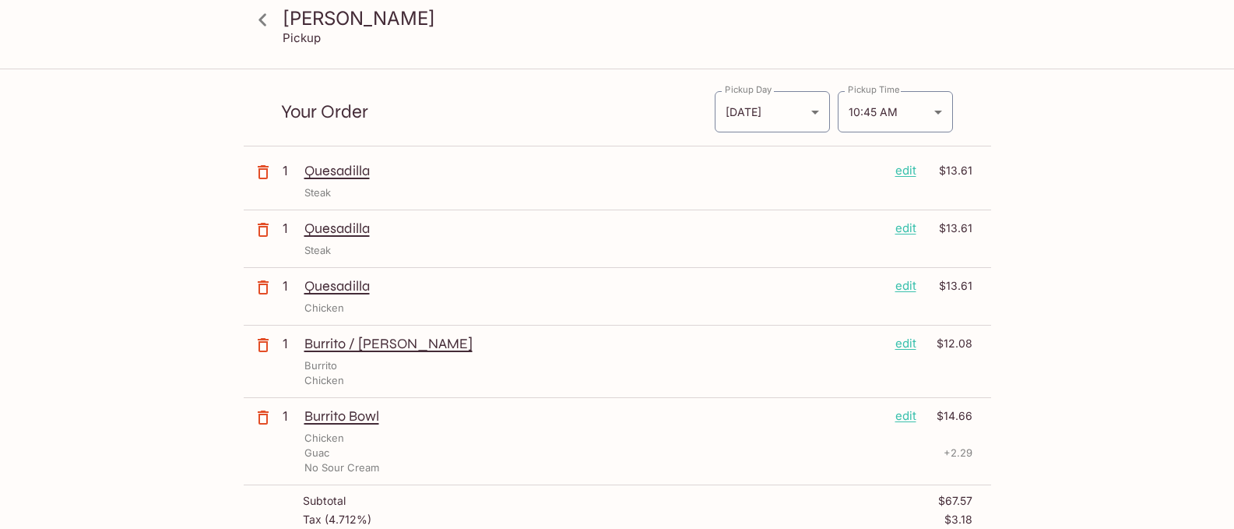
scroll to position [78, 0]
